Goal: Information Seeking & Learning: Find specific fact

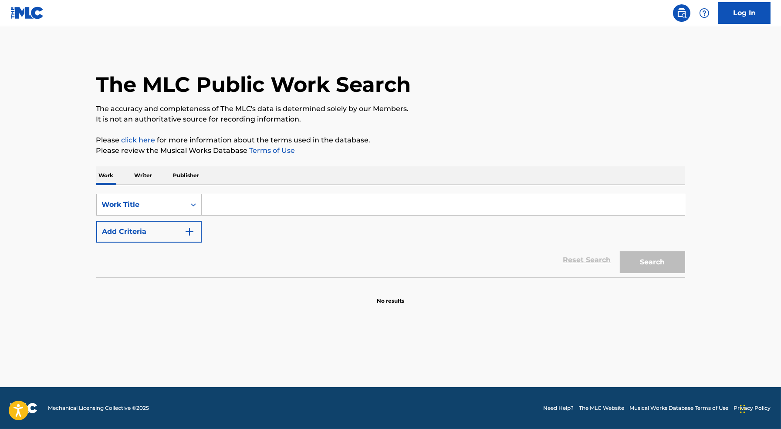
click at [244, 202] on input "Search Form" at bounding box center [443, 204] width 483 height 21
click at [229, 203] on input "Tobiahs" at bounding box center [443, 204] width 483 height 21
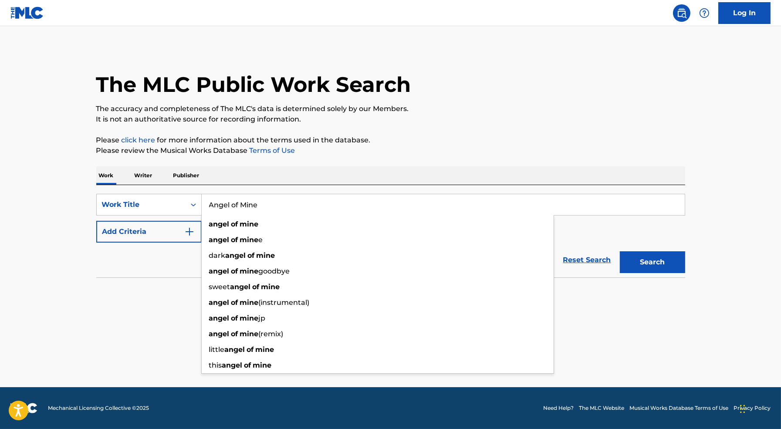
type input "Angel of Mine"
click at [194, 233] on button "Add Criteria" at bounding box center [148, 232] width 105 height 22
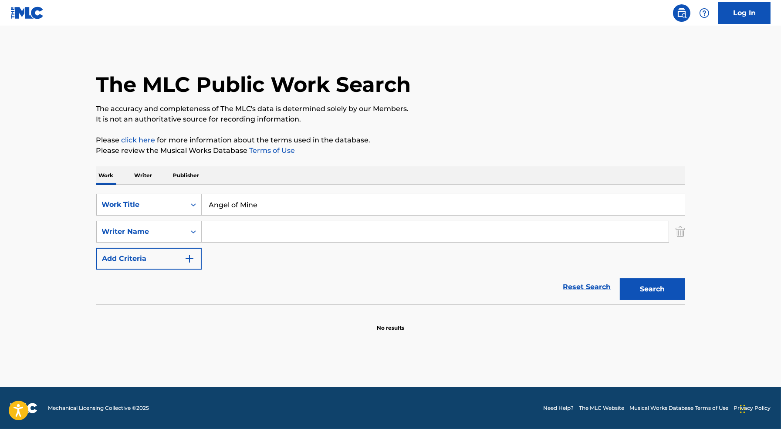
click at [241, 221] on input "Search Form" at bounding box center [435, 231] width 467 height 21
click at [620, 278] on button "Search" at bounding box center [652, 289] width 65 height 22
click at [280, 258] on div "[PERSON_NAME]" at bounding box center [370, 251] width 336 height 16
type input "[PERSON_NAME]"
click at [657, 287] on button "Search" at bounding box center [652, 289] width 65 height 22
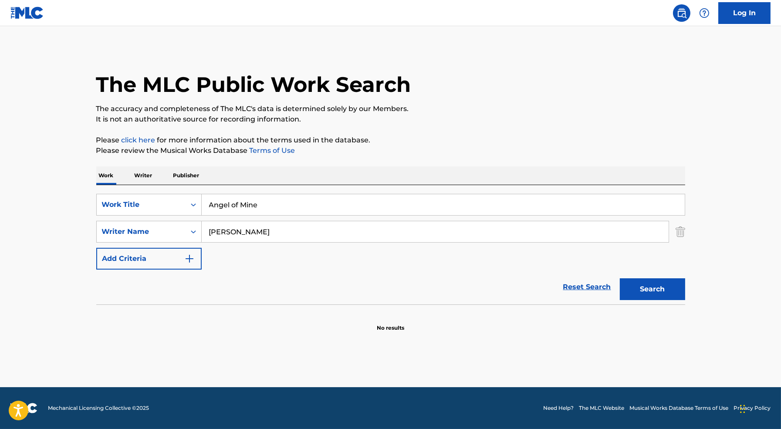
click at [329, 233] on input "[PERSON_NAME]" at bounding box center [435, 231] width 467 height 21
click at [682, 231] on img "Search Form" at bounding box center [680, 232] width 10 height 22
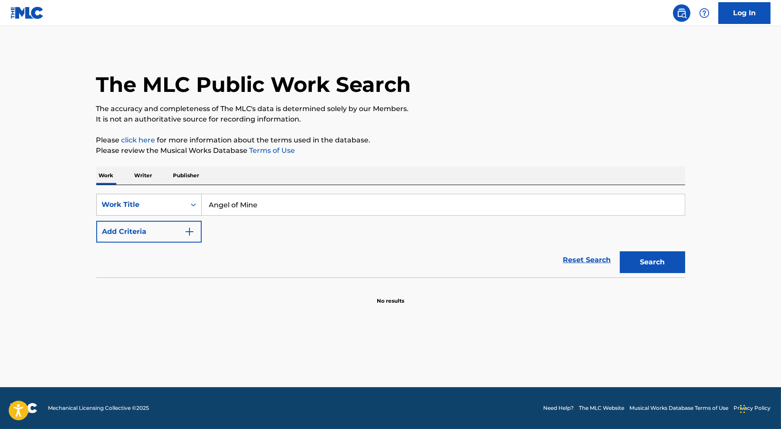
click at [179, 207] on div "Work Title" at bounding box center [141, 204] width 78 height 10
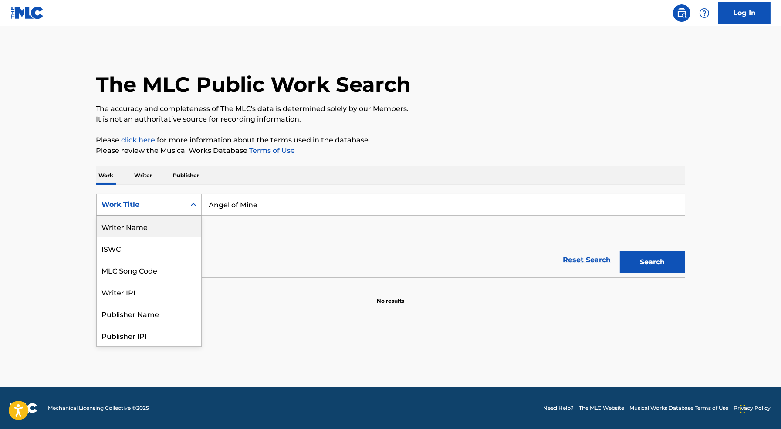
click at [166, 223] on div "Writer Name" at bounding box center [149, 227] width 105 height 22
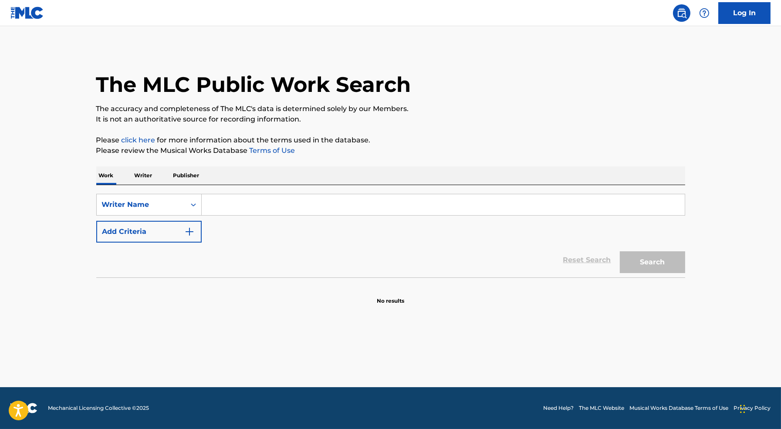
click at [253, 202] on input "Search Form" at bounding box center [443, 204] width 483 height 21
paste input "[PERSON_NAME]"
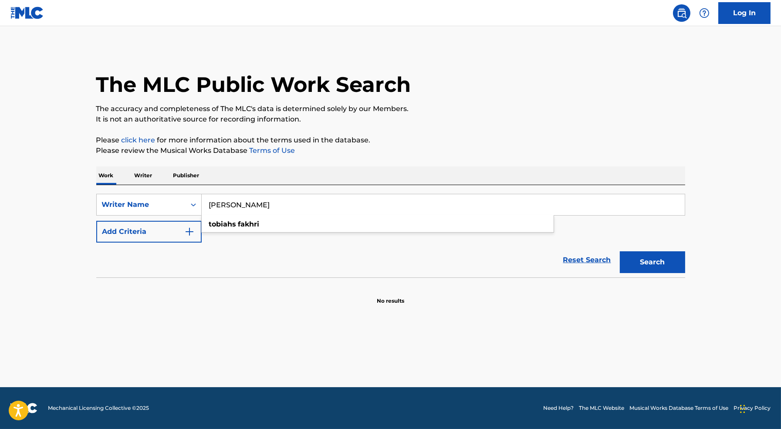
type input "[PERSON_NAME]"
click at [620, 251] on button "Search" at bounding box center [652, 262] width 65 height 22
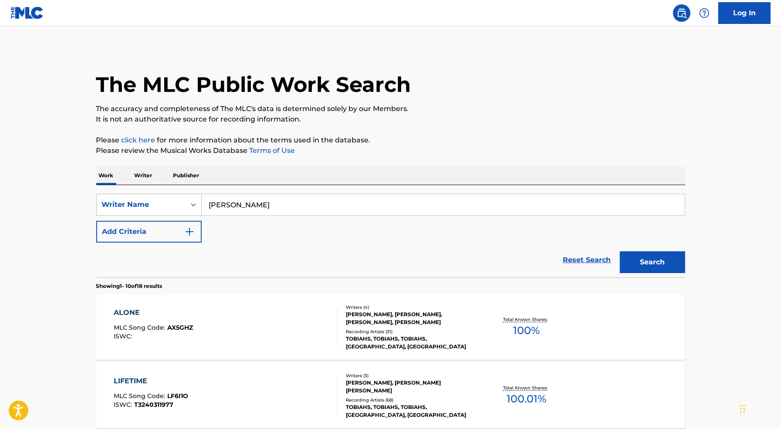
scroll to position [96, 0]
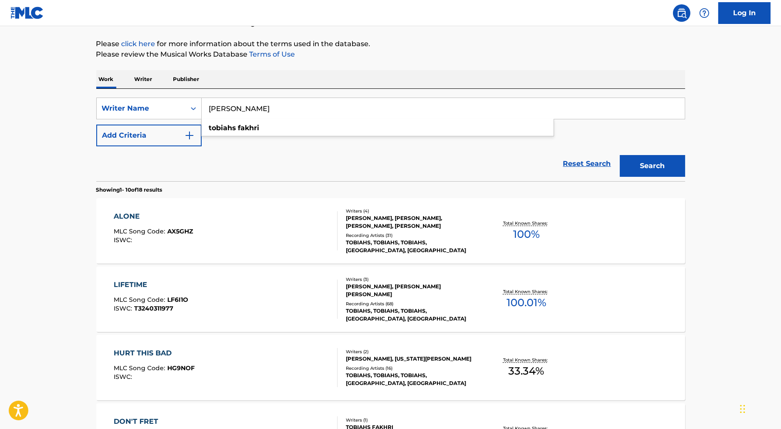
click at [263, 295] on div "LIFETIME MLC Song Code : LF6I1O ISWC : T3240311977" at bounding box center [226, 299] width 224 height 39
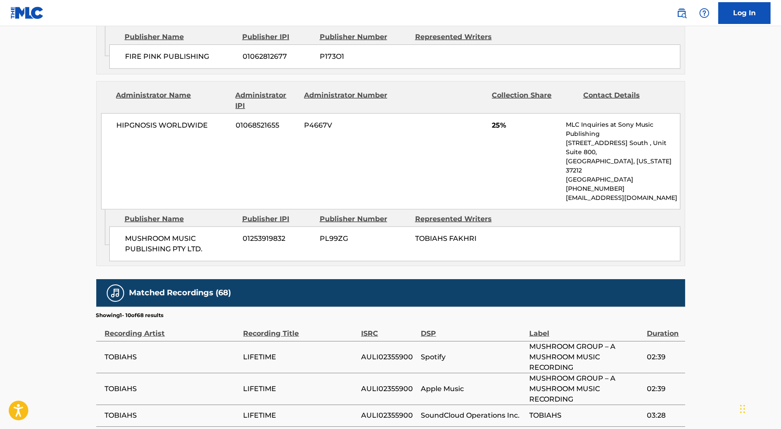
scroll to position [953, 0]
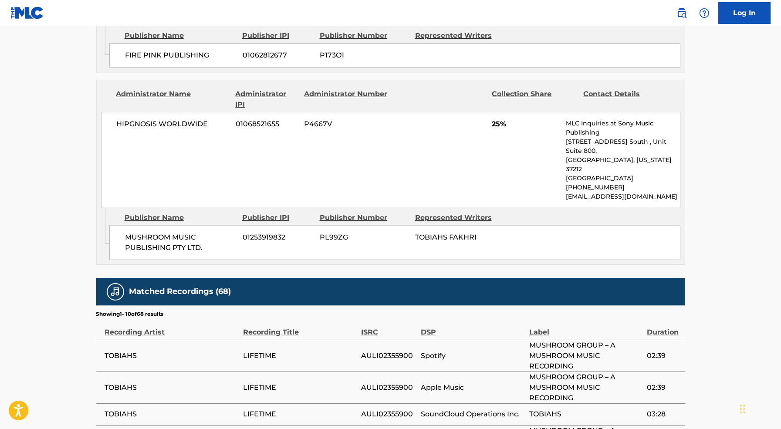
scroll to position [96, 0]
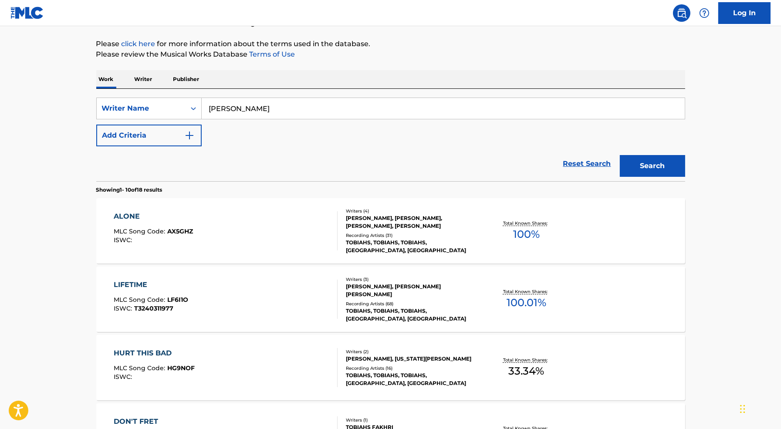
click at [278, 226] on div "ALONE MLC Song Code : AX5GHZ ISWC :" at bounding box center [226, 230] width 224 height 39
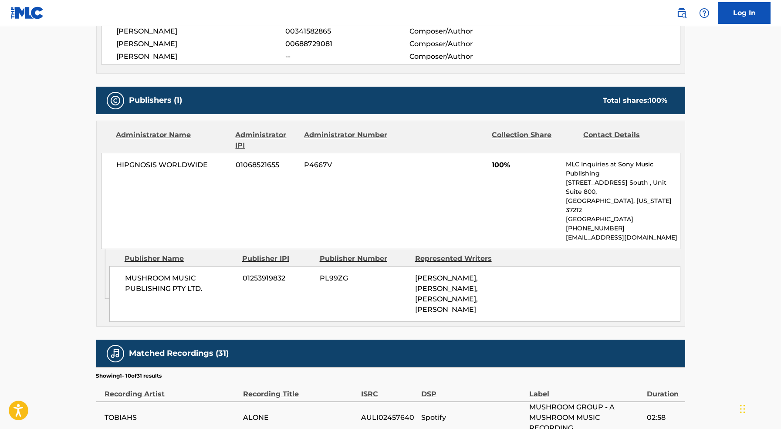
scroll to position [351, 0]
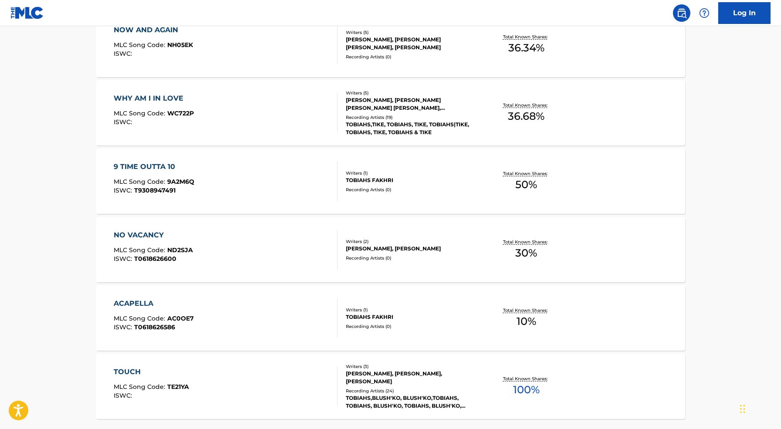
scroll to position [636, 0]
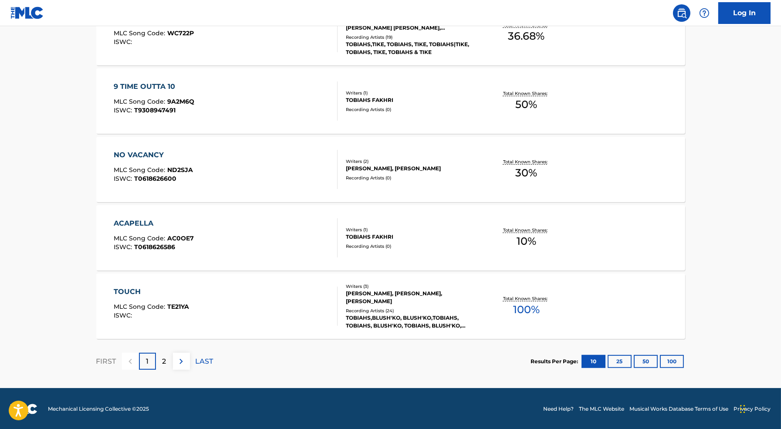
click at [168, 364] on div "2" at bounding box center [164, 361] width 17 height 17
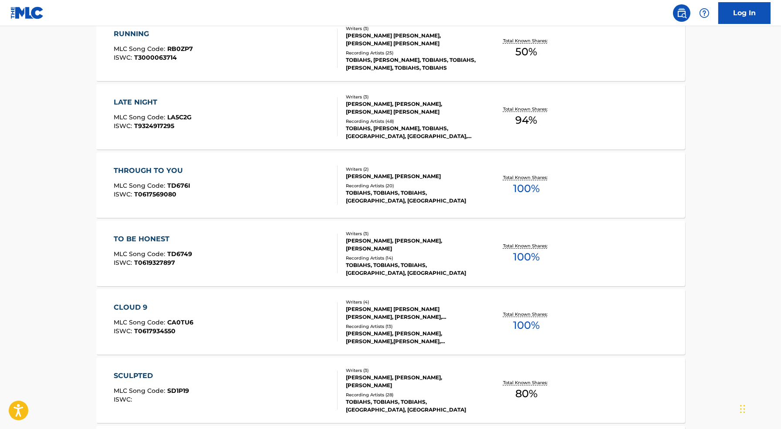
scroll to position [457, 0]
